Goal: Check status: Check status

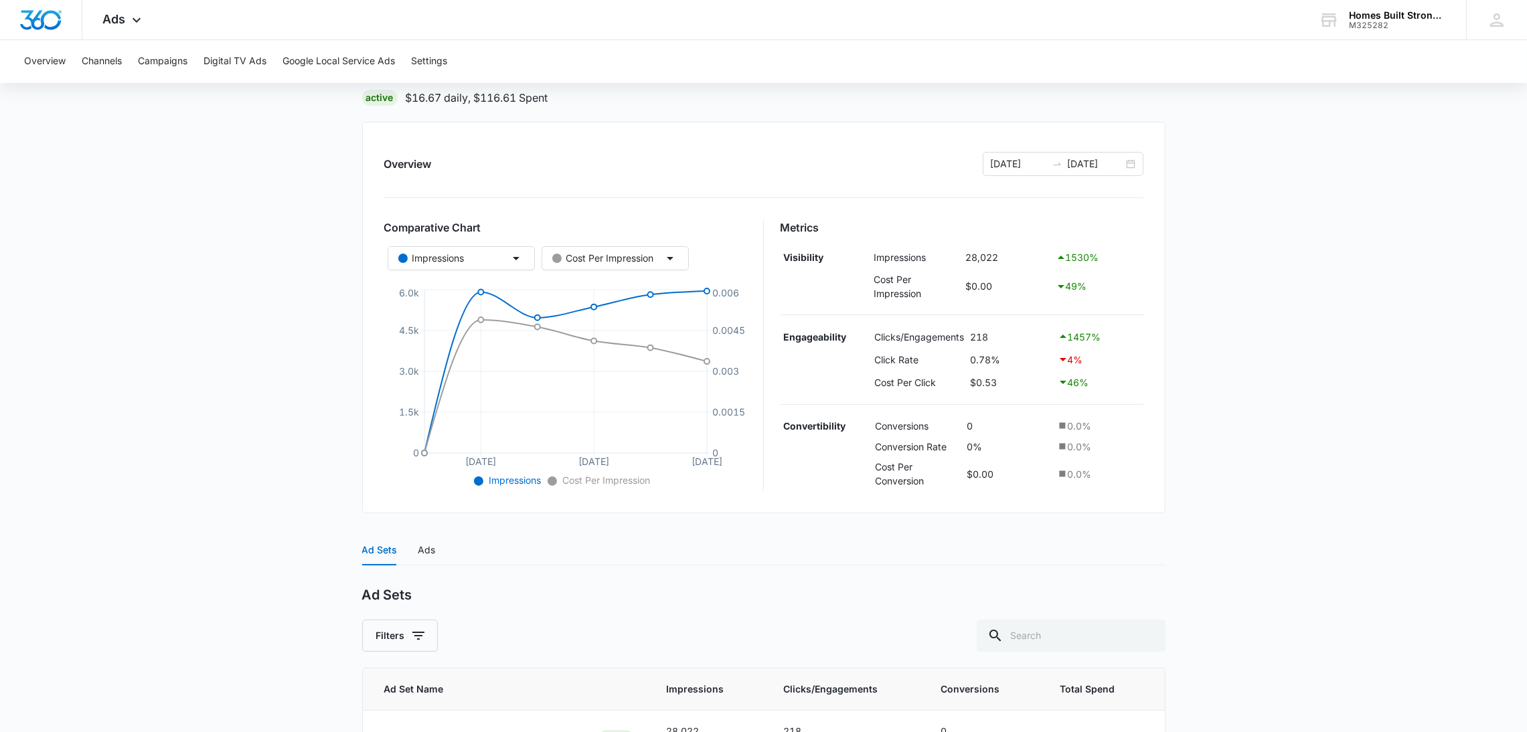
scroll to position [197, 0]
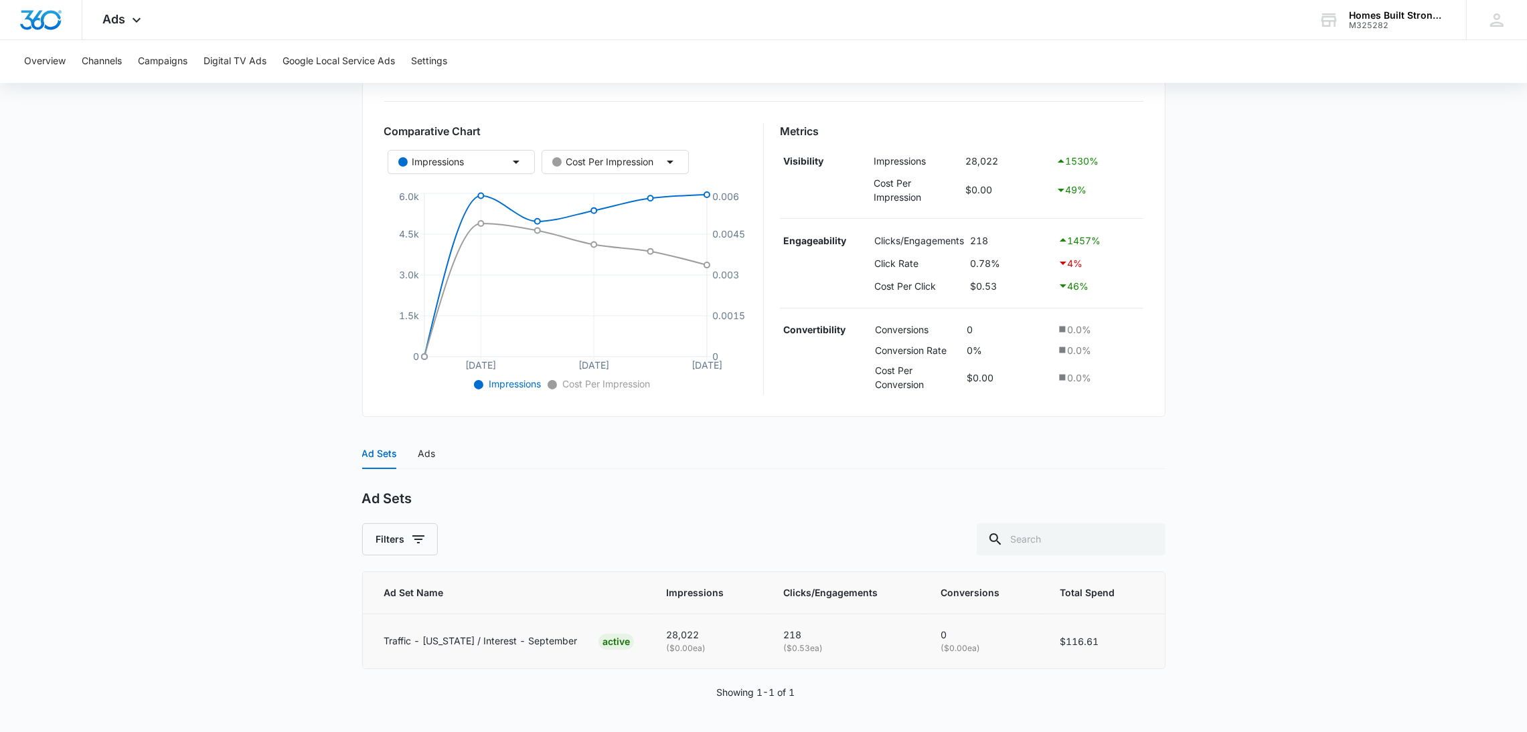
click at [513, 634] on p "Traffic - [US_STATE] / Interest - September" at bounding box center [480, 641] width 193 height 15
click at [415, 455] on div "Ad Sets Ads" at bounding box center [399, 453] width 74 height 31
click at [427, 452] on div "Ads" at bounding box center [426, 454] width 17 height 15
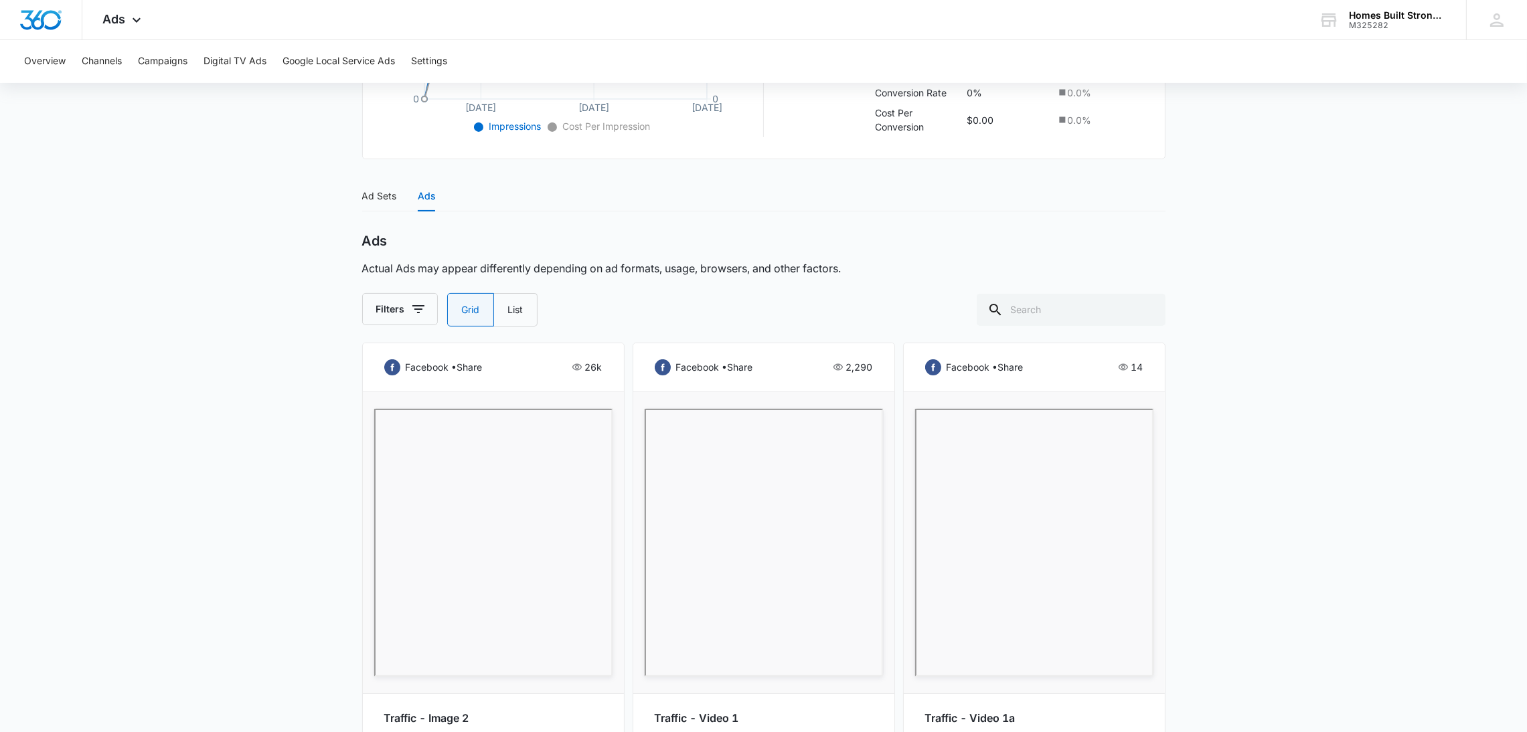
scroll to position [556, 0]
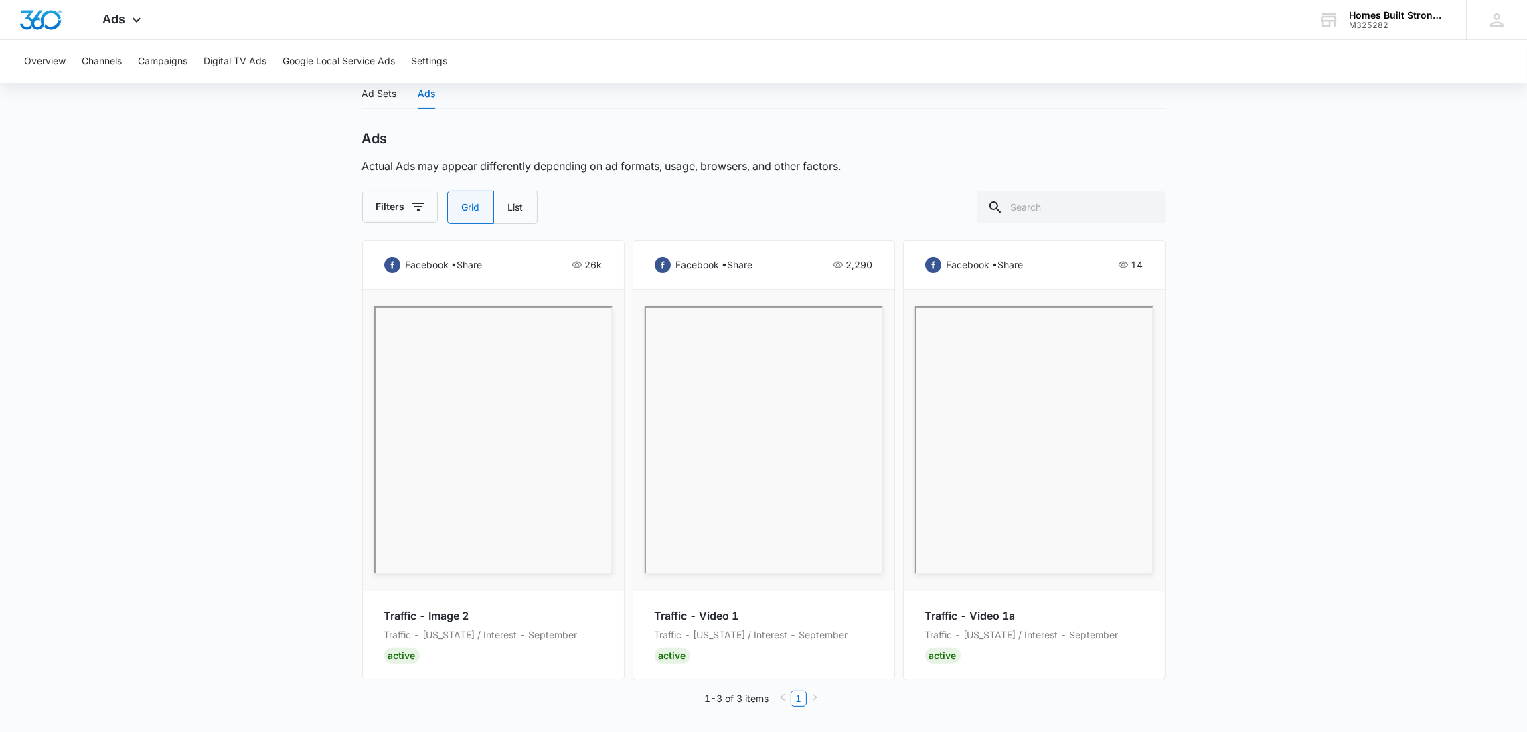
click at [794, 260] on div "facebook • share 2,290" at bounding box center [764, 265] width 218 height 16
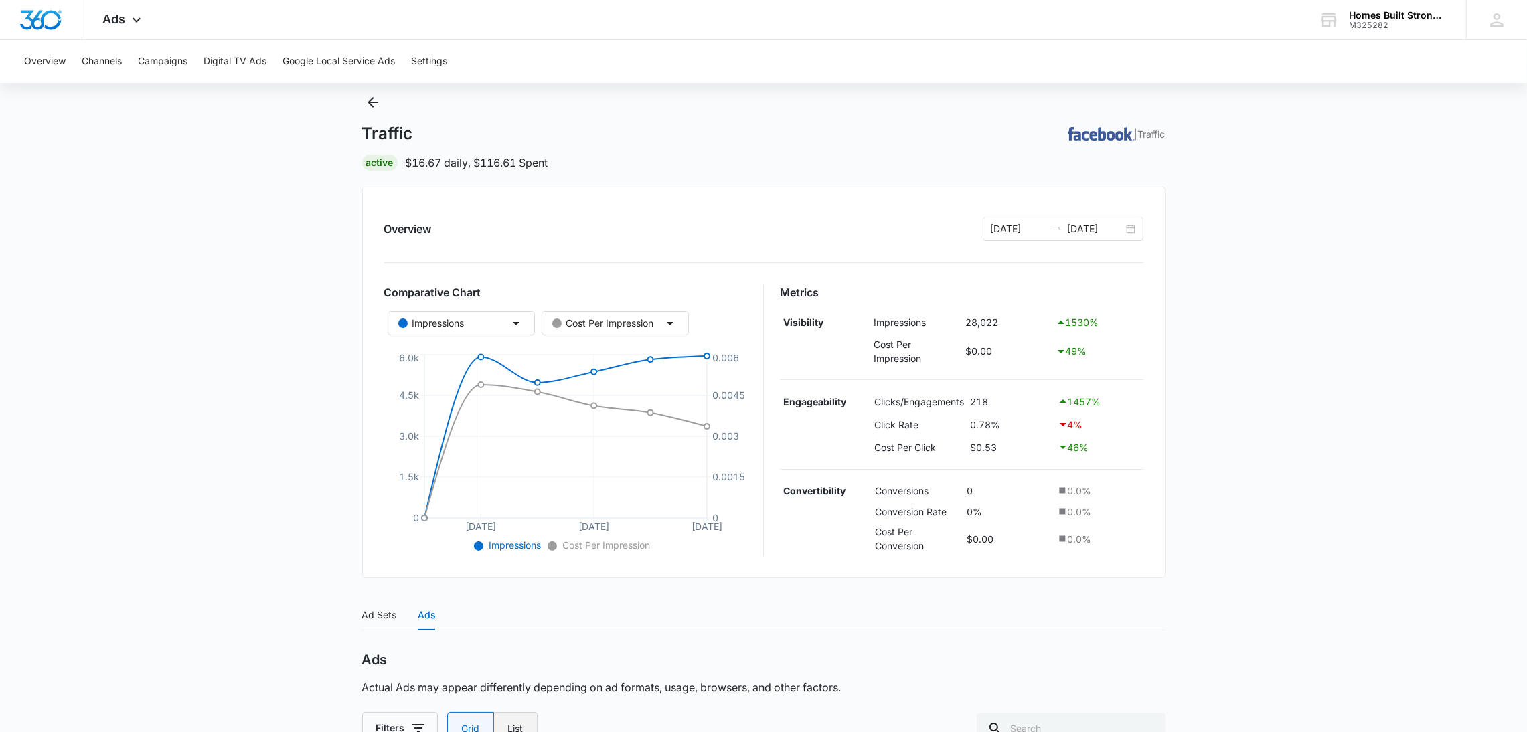
scroll to position [0, 0]
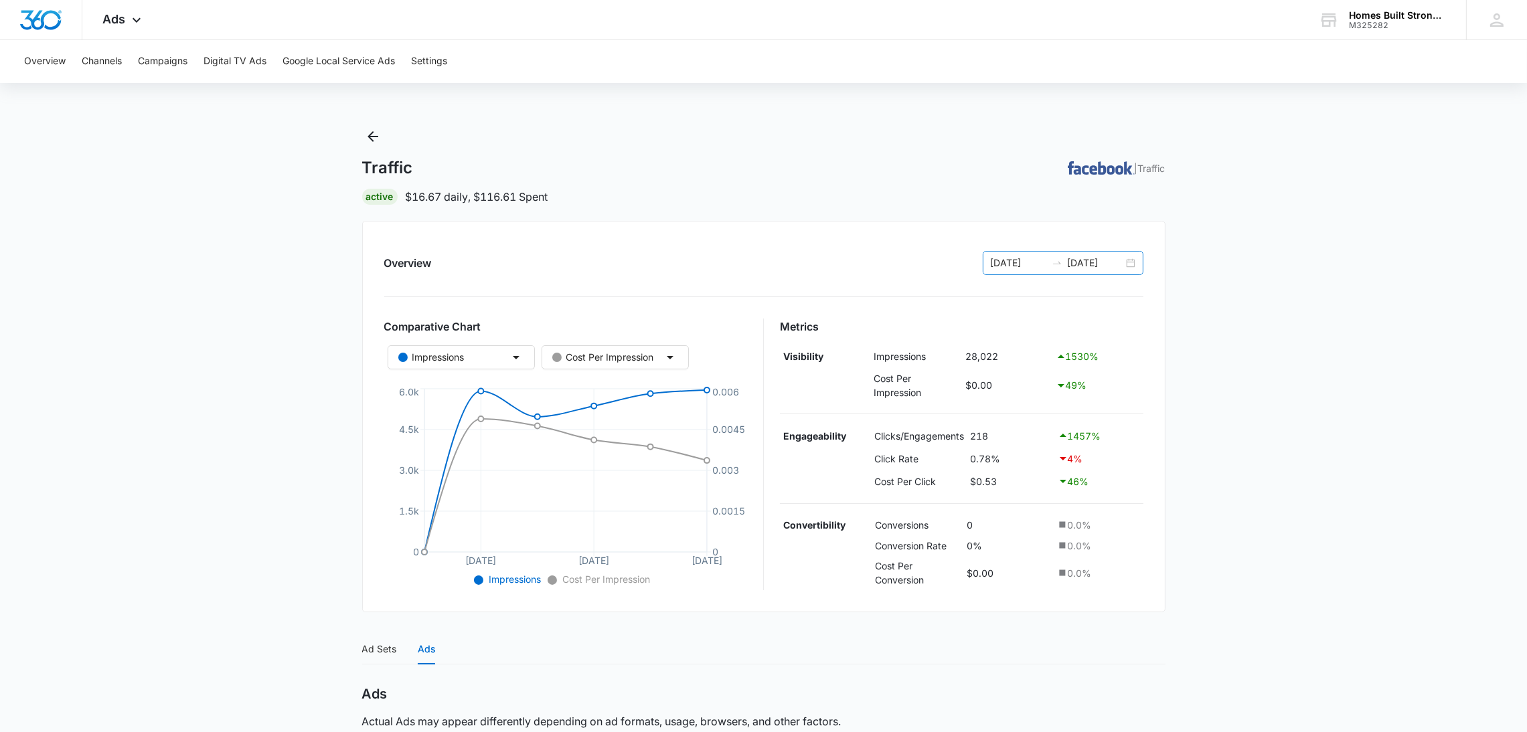
click at [1135, 258] on div "09/01/2025 09/06/2025" at bounding box center [1063, 263] width 161 height 24
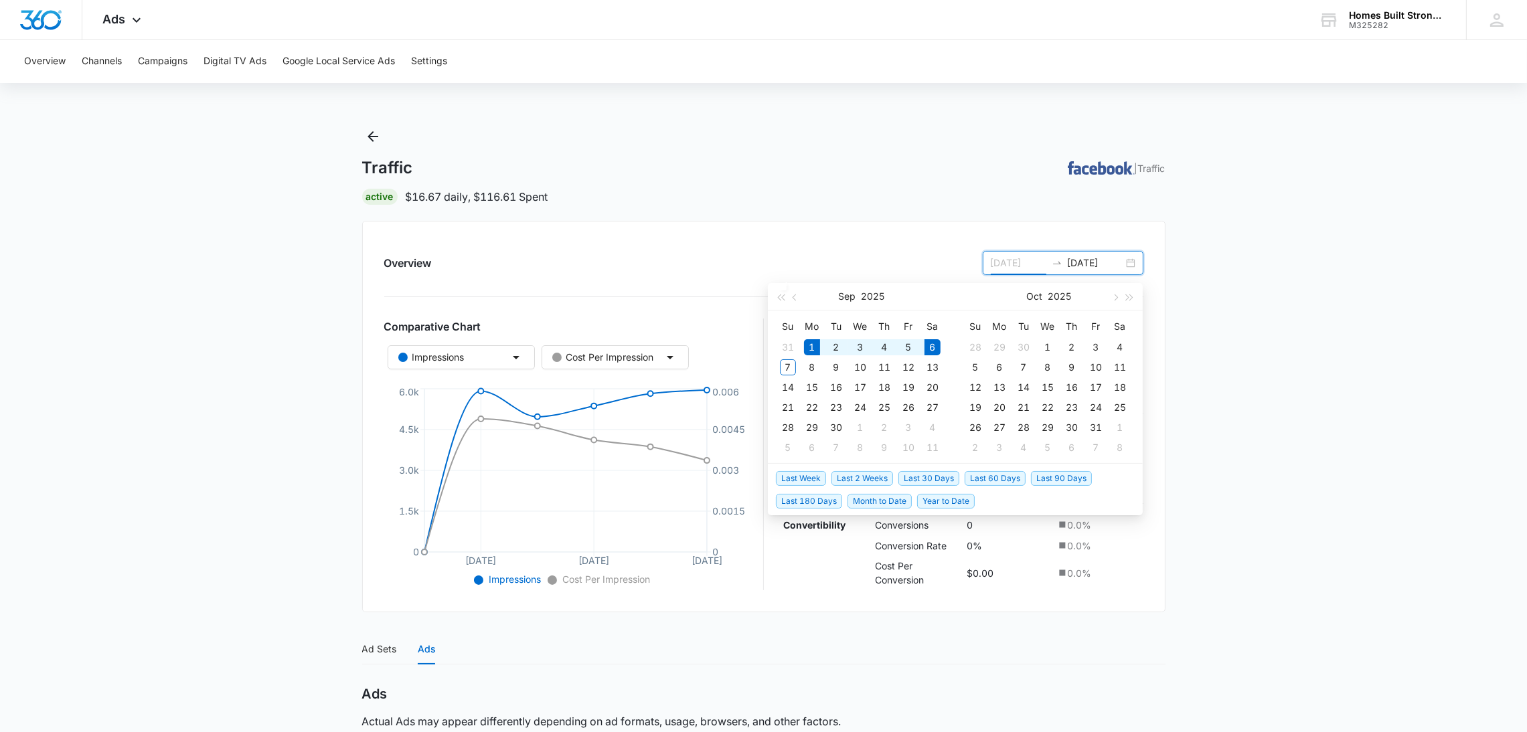
type input "[DATE]"
click at [933, 343] on div "6" at bounding box center [933, 347] width 16 height 16
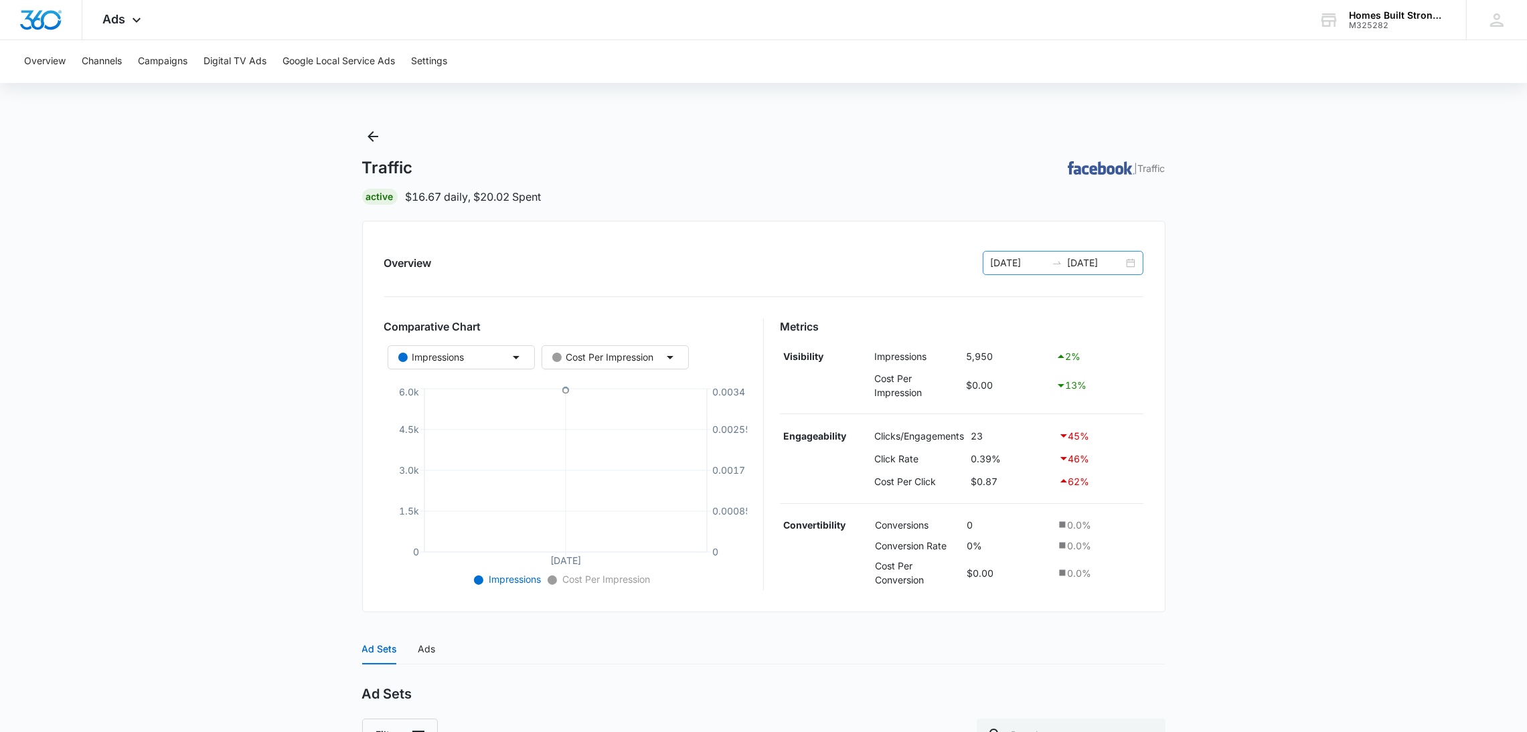
click at [1119, 262] on input "[DATE]" at bounding box center [1096, 263] width 56 height 15
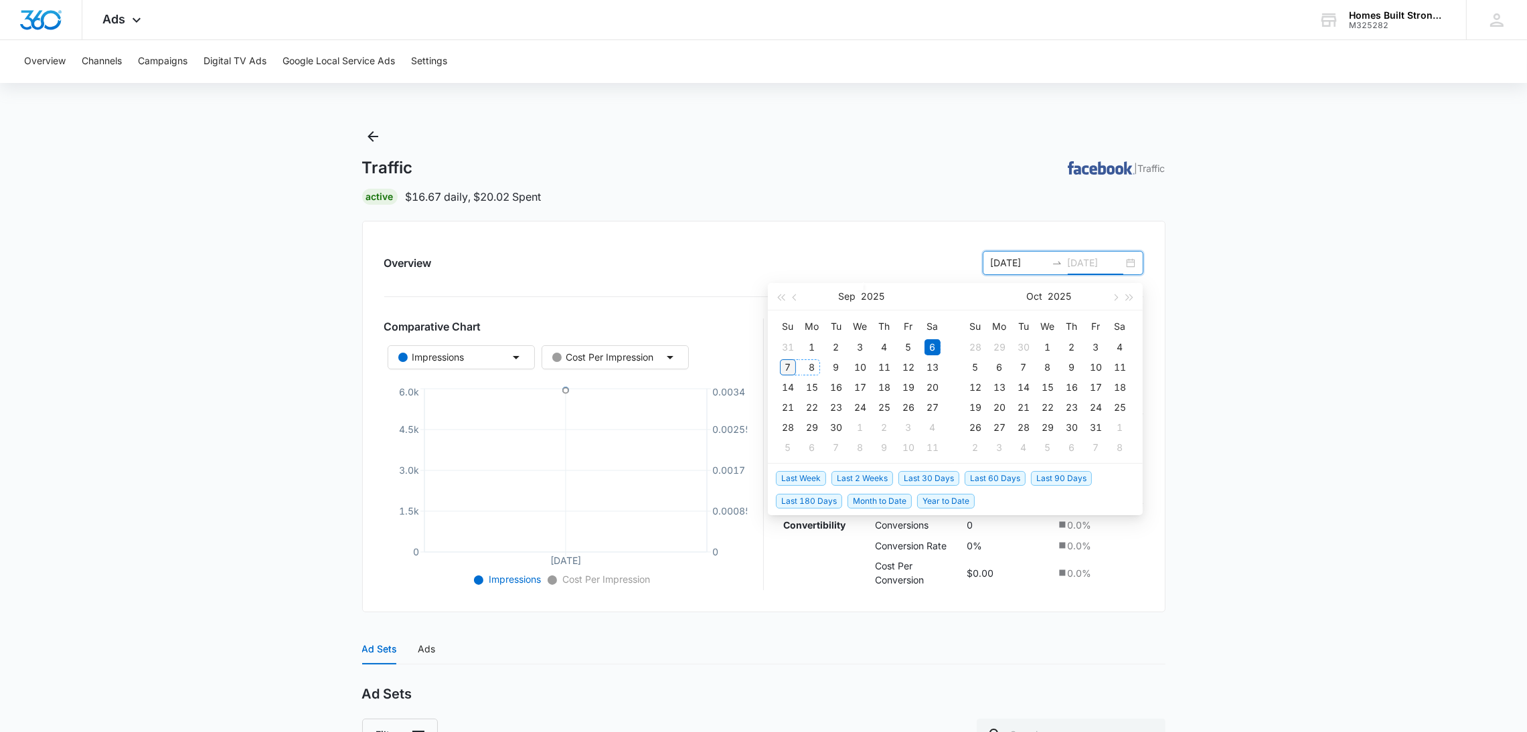
type input "09/07/2025"
click at [787, 363] on div "7" at bounding box center [788, 367] width 16 height 16
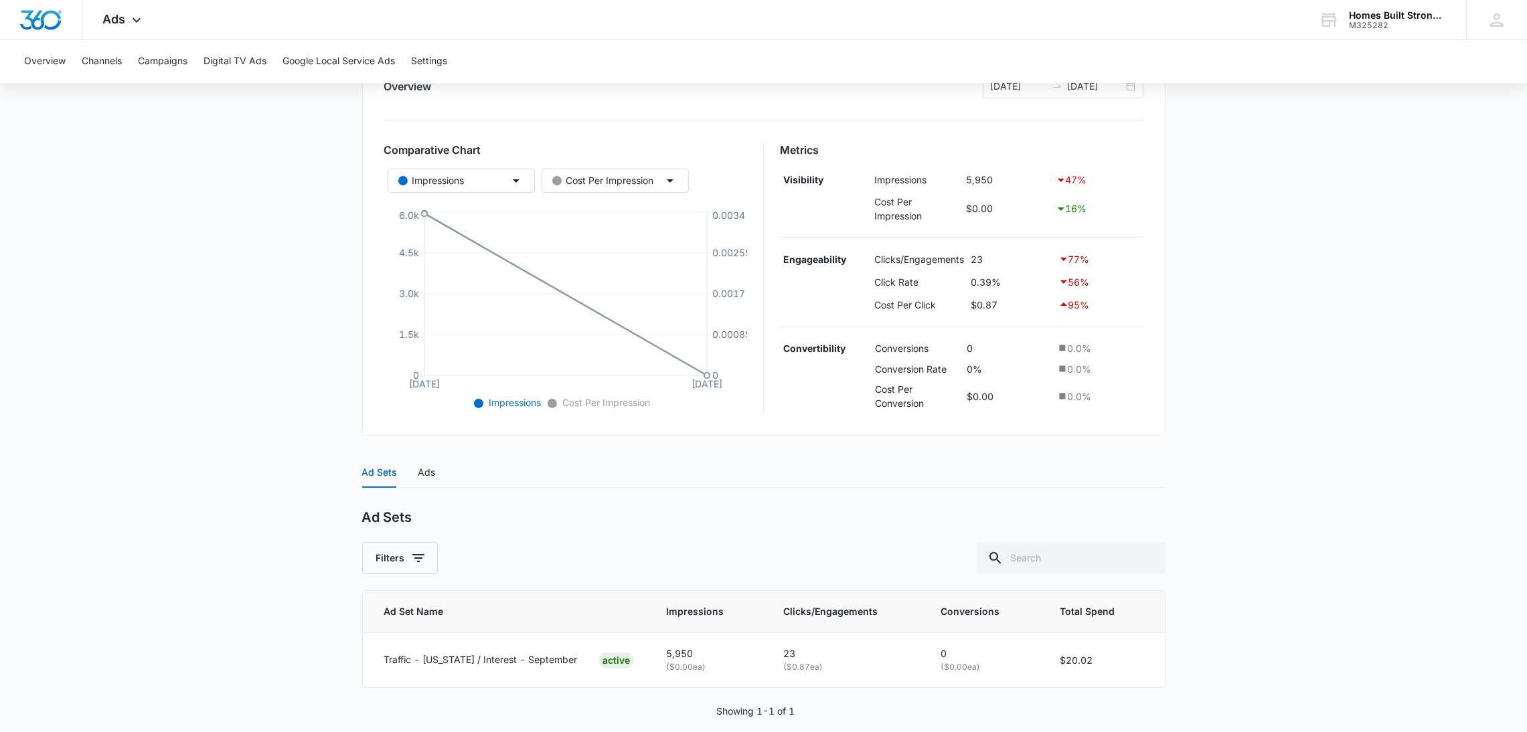
scroll to position [197, 0]
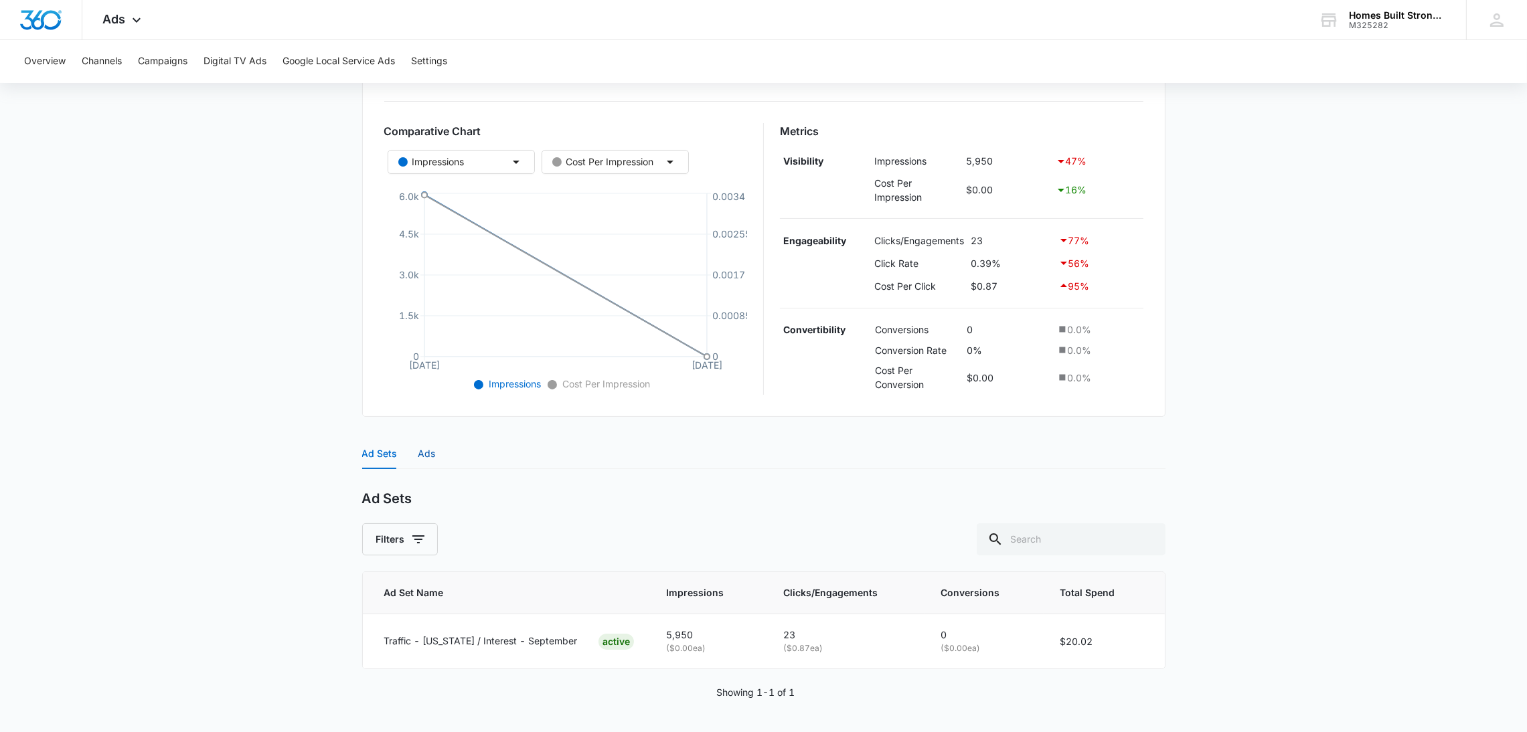
click at [425, 451] on div "Ads" at bounding box center [426, 454] width 17 height 15
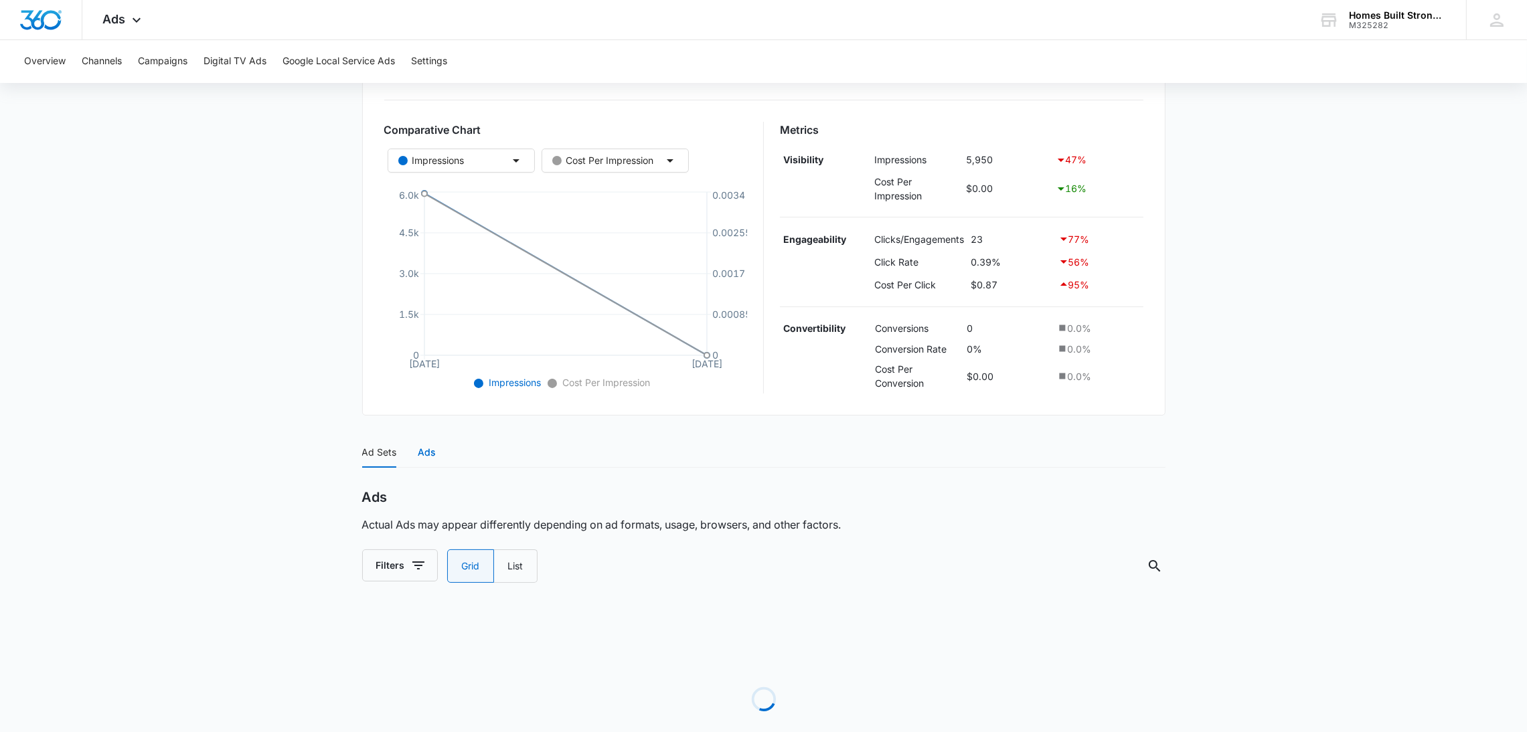
radio input "true"
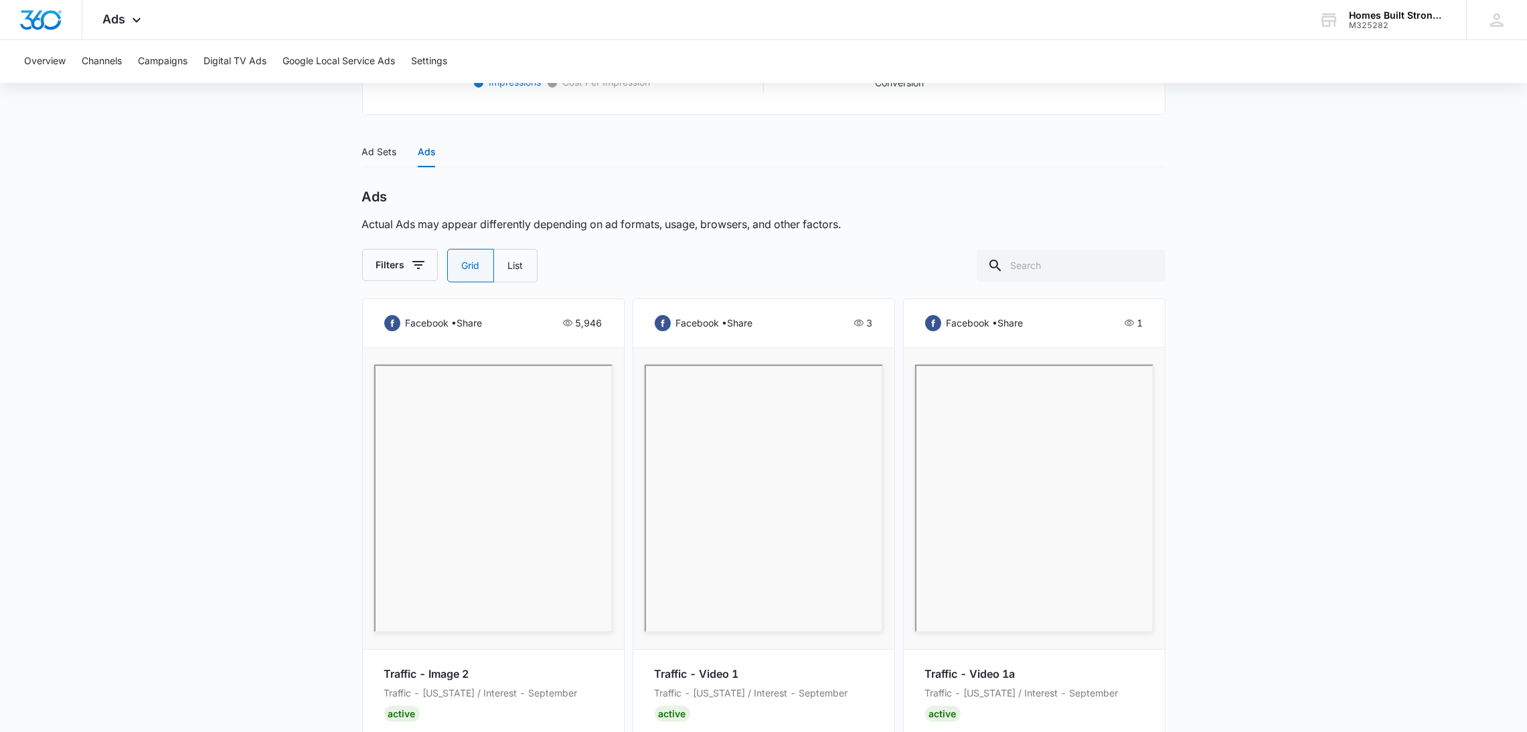
scroll to position [556, 0]
